Goal: Task Accomplishment & Management: Manage account settings

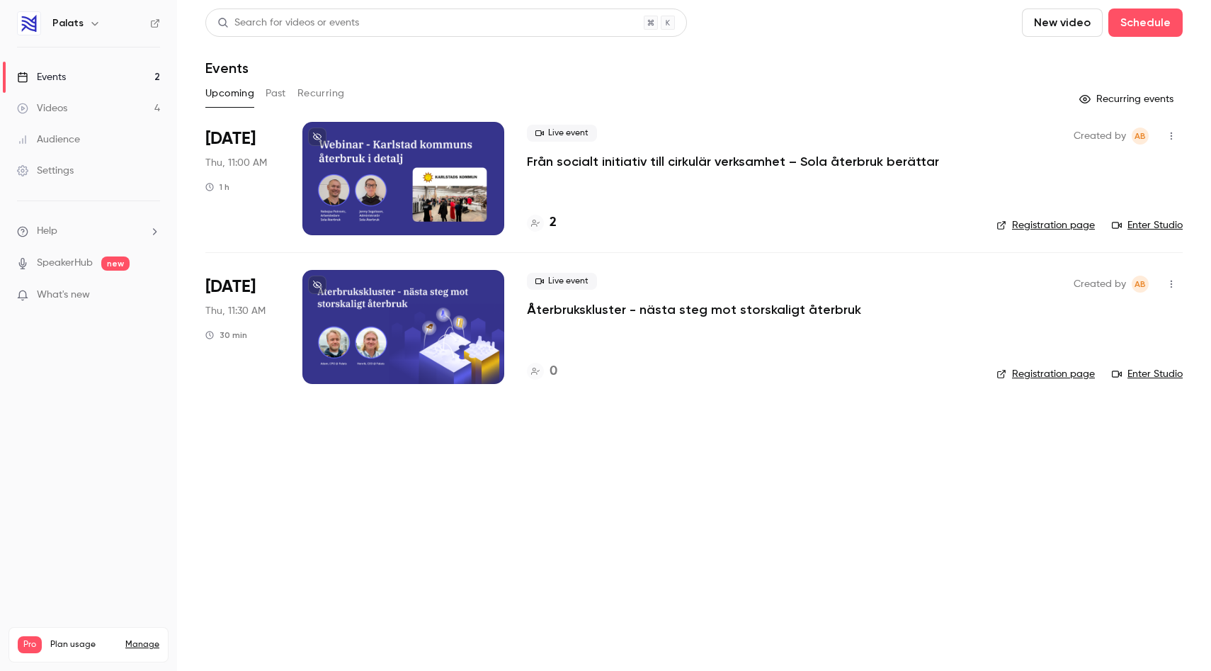
click at [486, 180] on div at bounding box center [403, 178] width 202 height 113
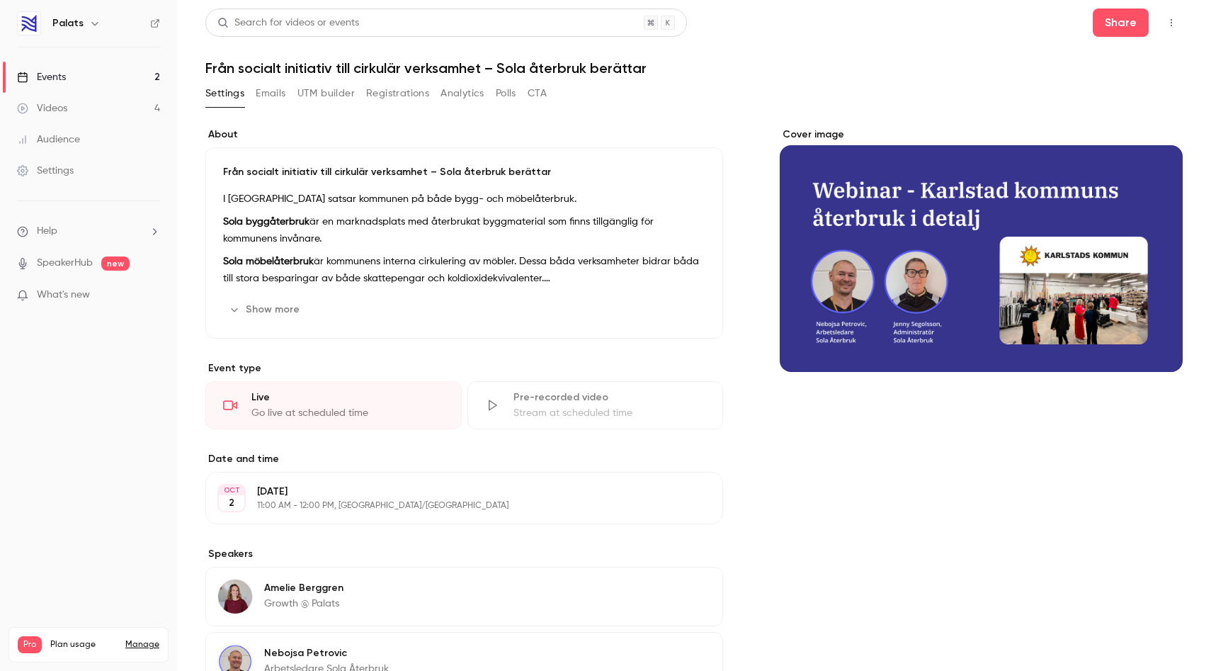
click at [410, 89] on button "Registrations" at bounding box center [397, 93] width 63 height 23
